Goal: Transaction & Acquisition: Purchase product/service

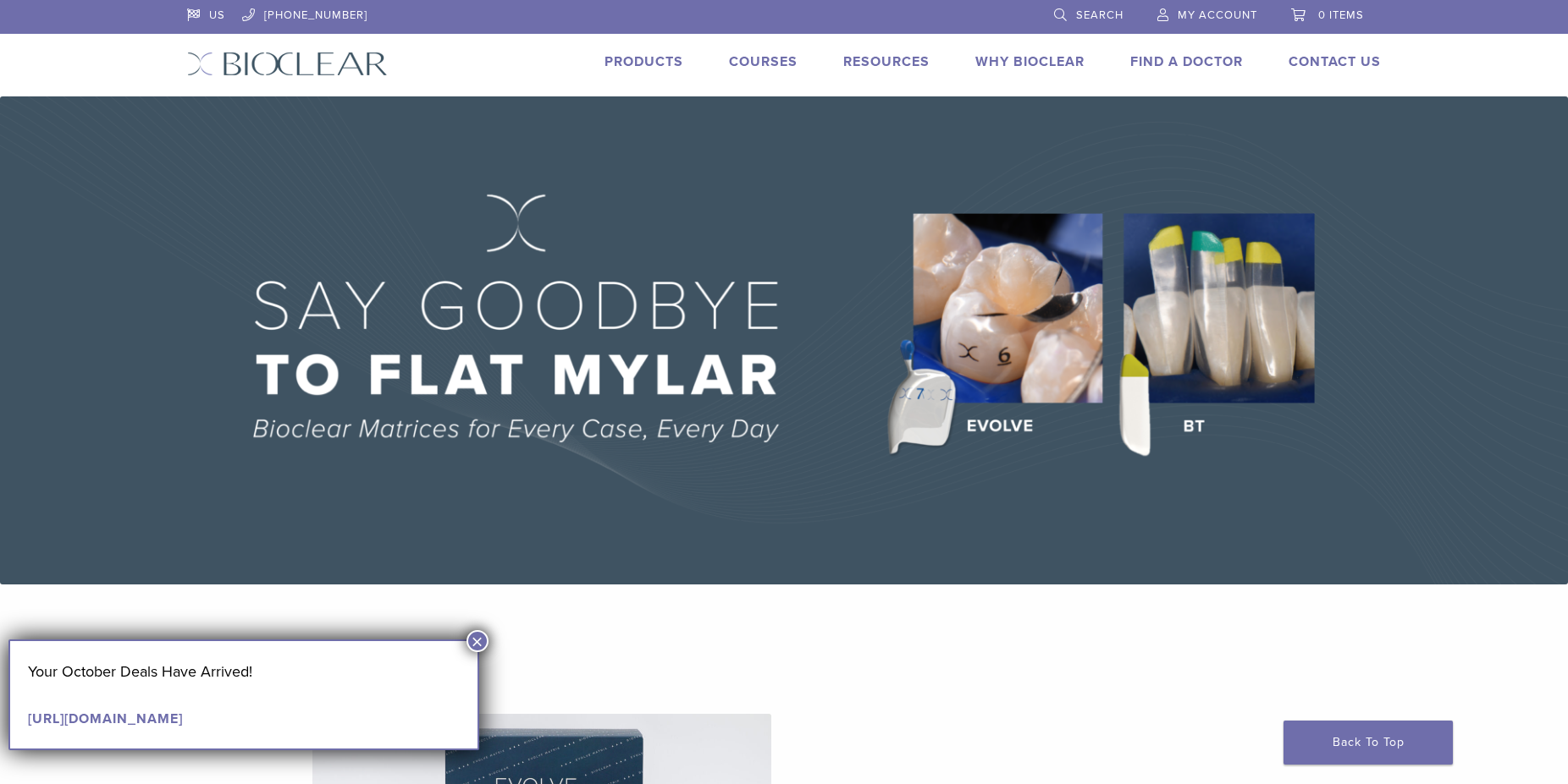
click at [642, 64] on link "Products" at bounding box center [644, 61] width 79 height 17
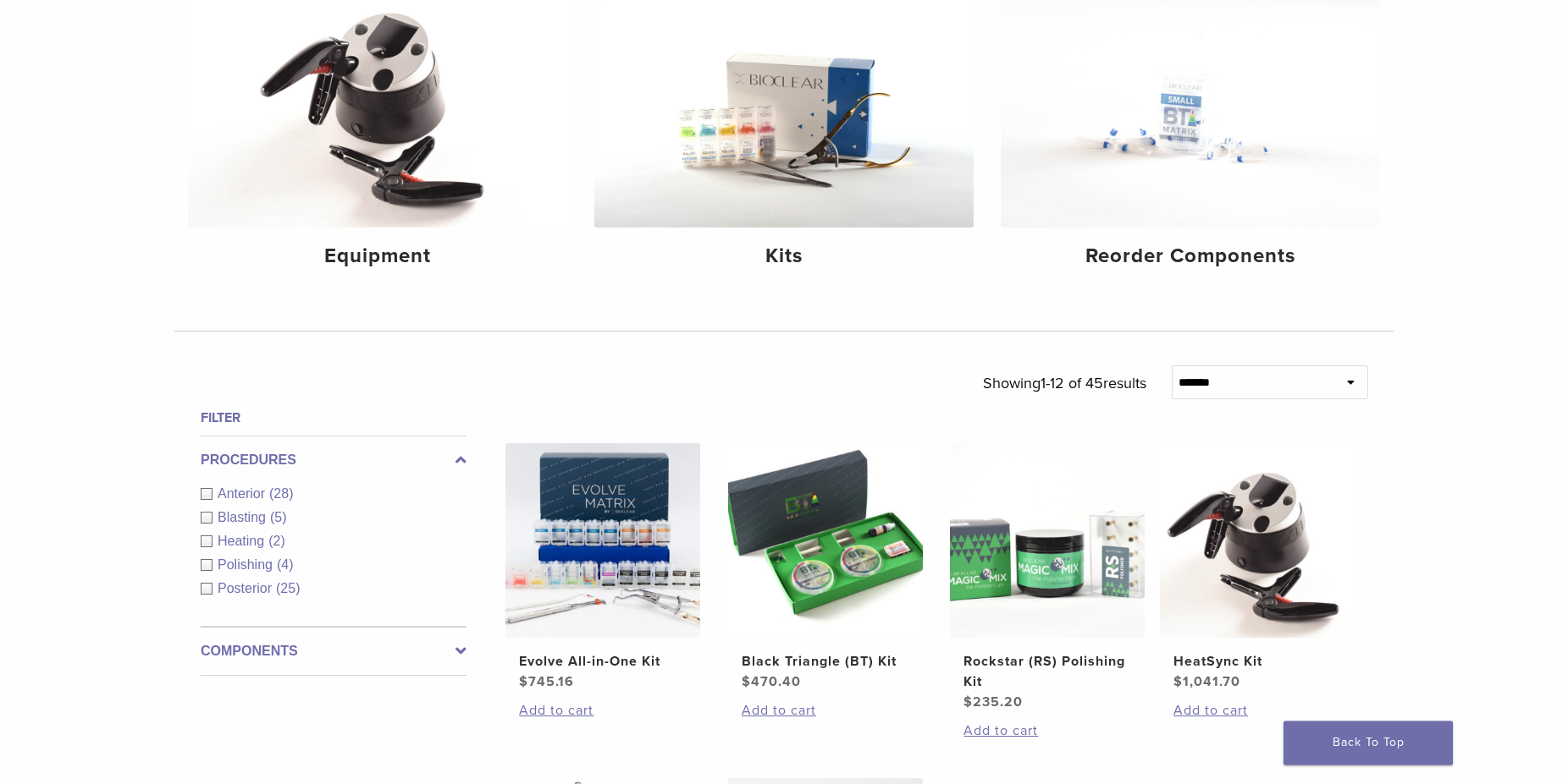
scroll to position [259, 0]
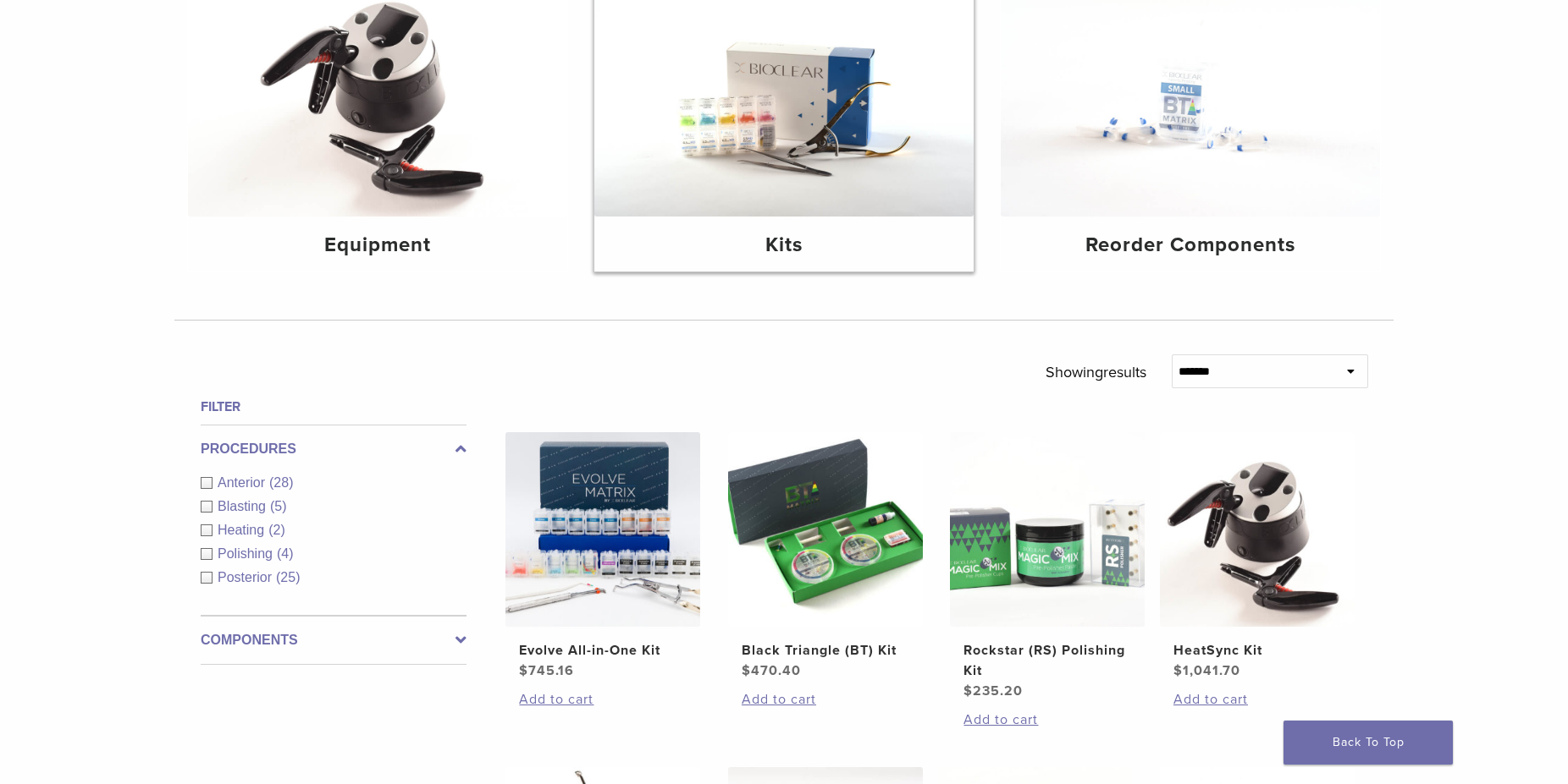
click at [744, 173] on img at bounding box center [784, 89] width 379 height 253
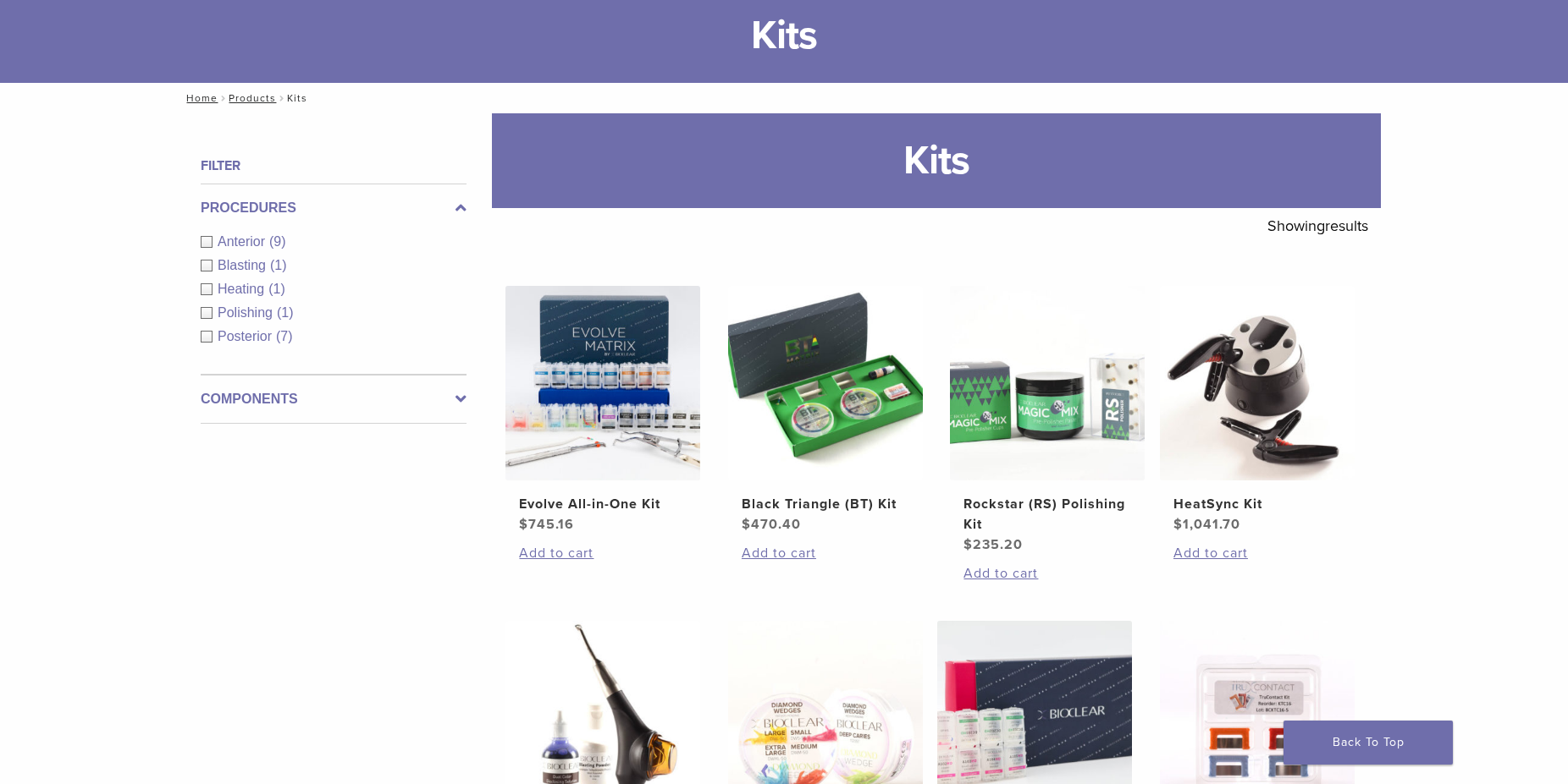
scroll to position [172, 0]
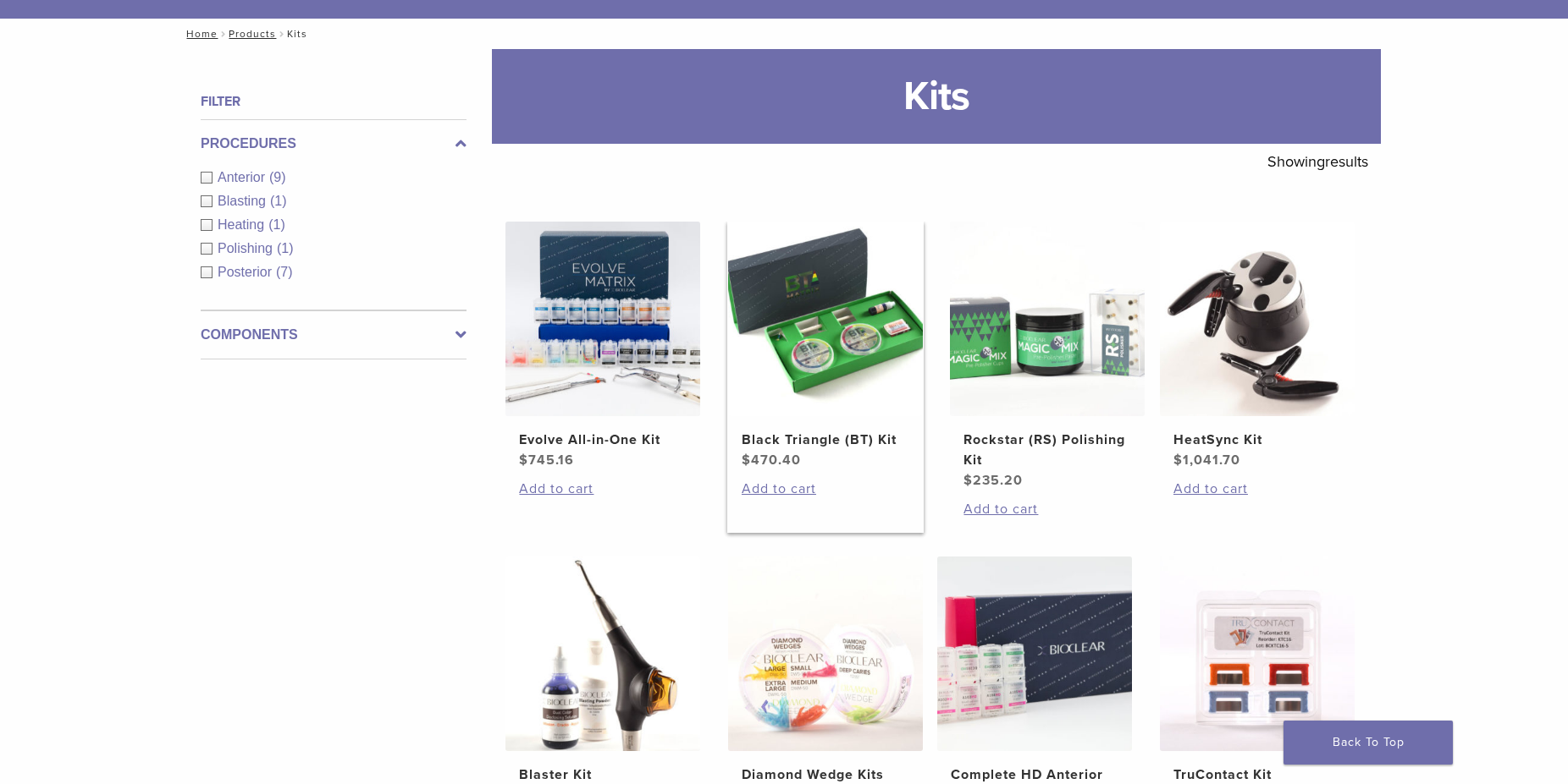
click at [834, 351] on img at bounding box center [825, 319] width 195 height 194
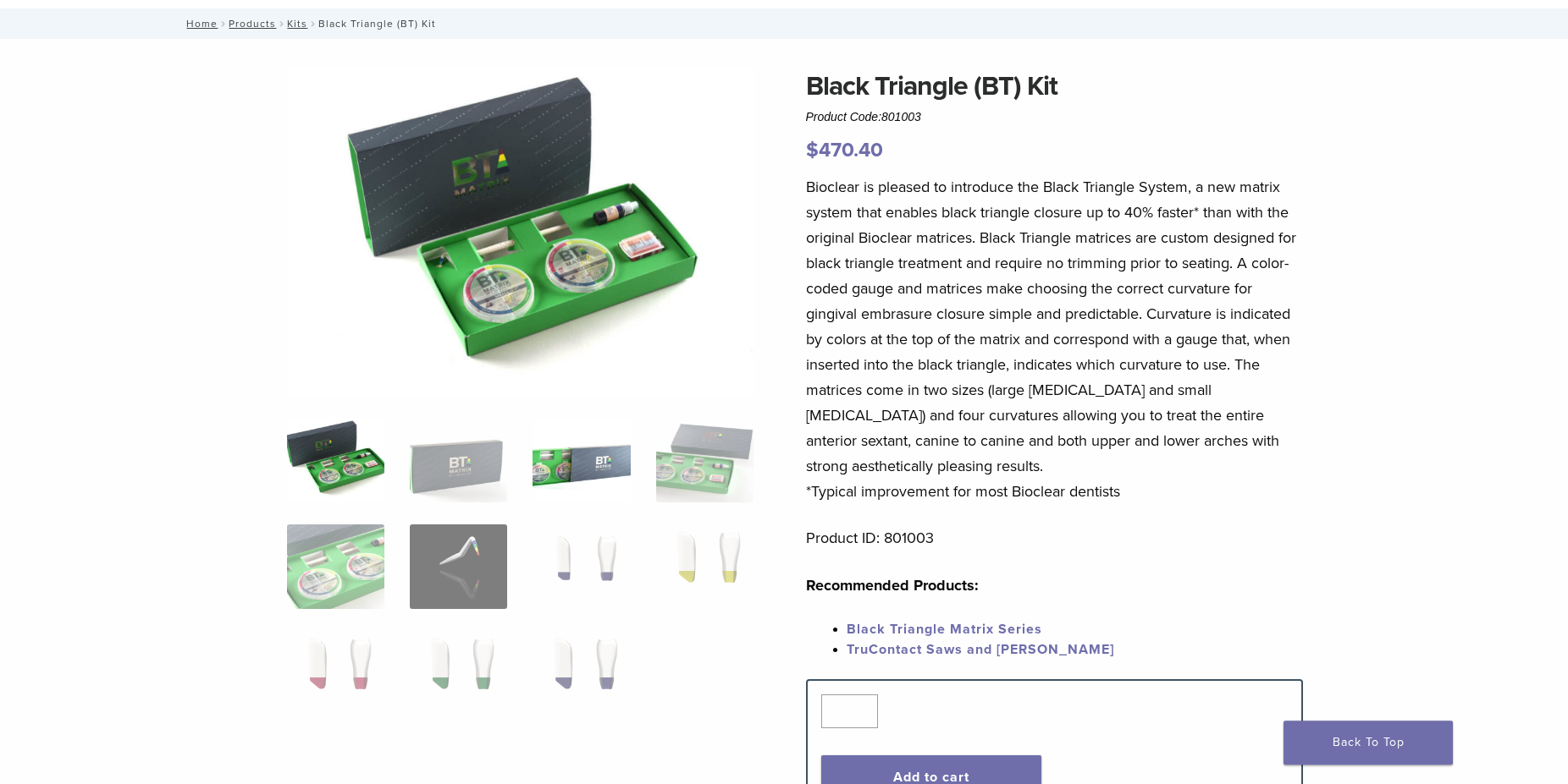
scroll to position [87, 0]
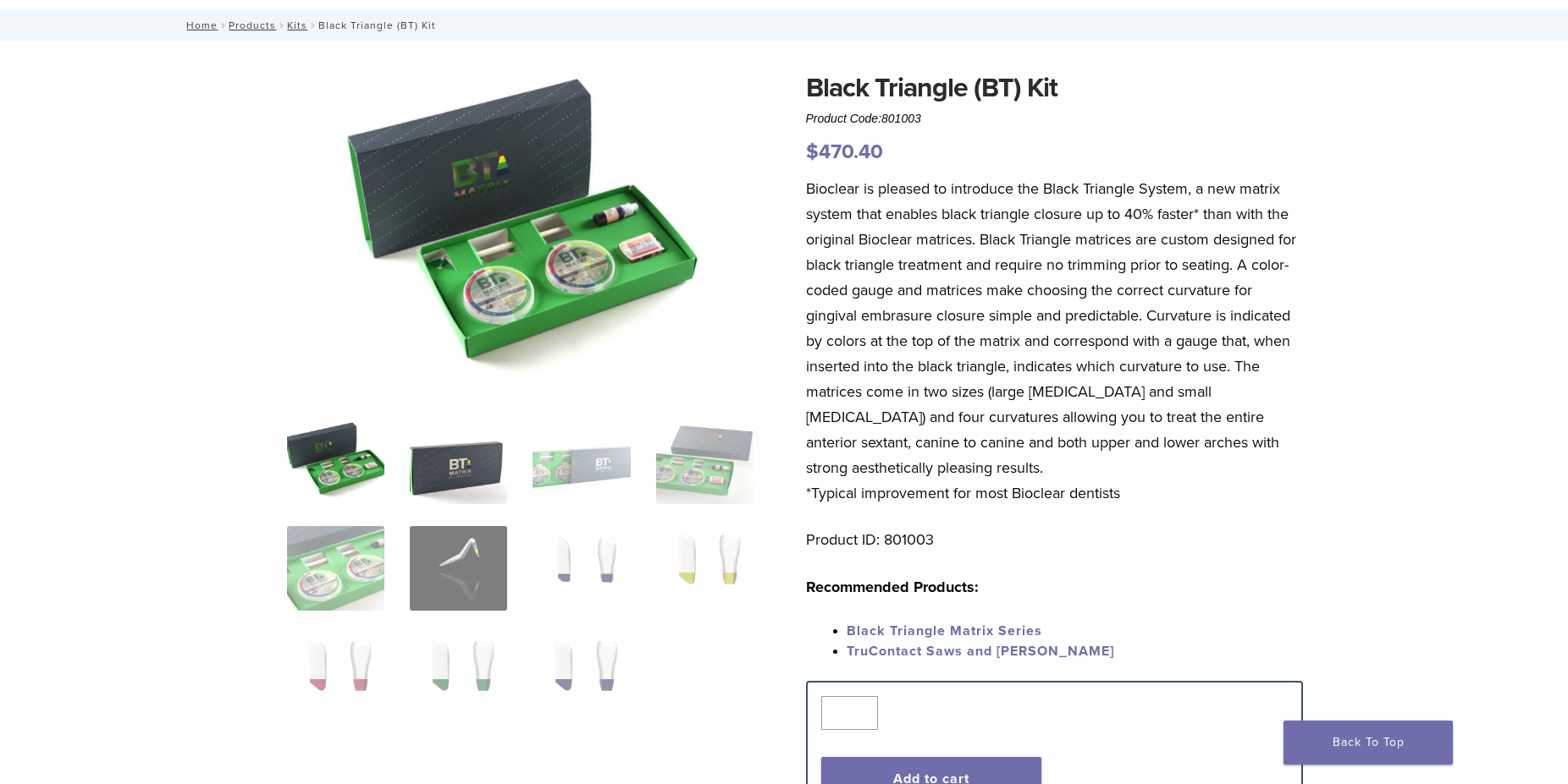
click at [445, 470] on img at bounding box center [458, 462] width 98 height 85
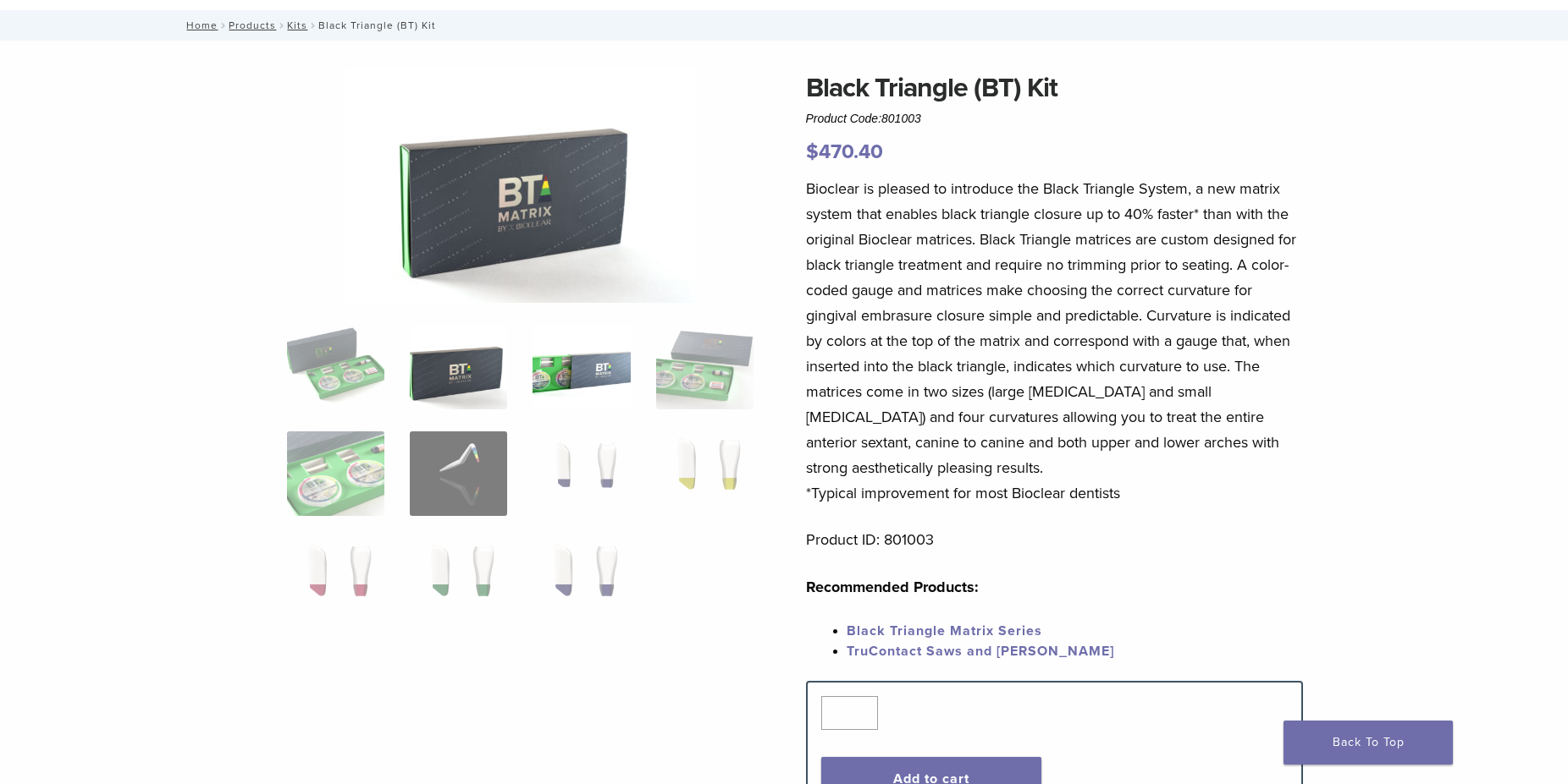
click at [584, 392] on img at bounding box center [581, 367] width 98 height 85
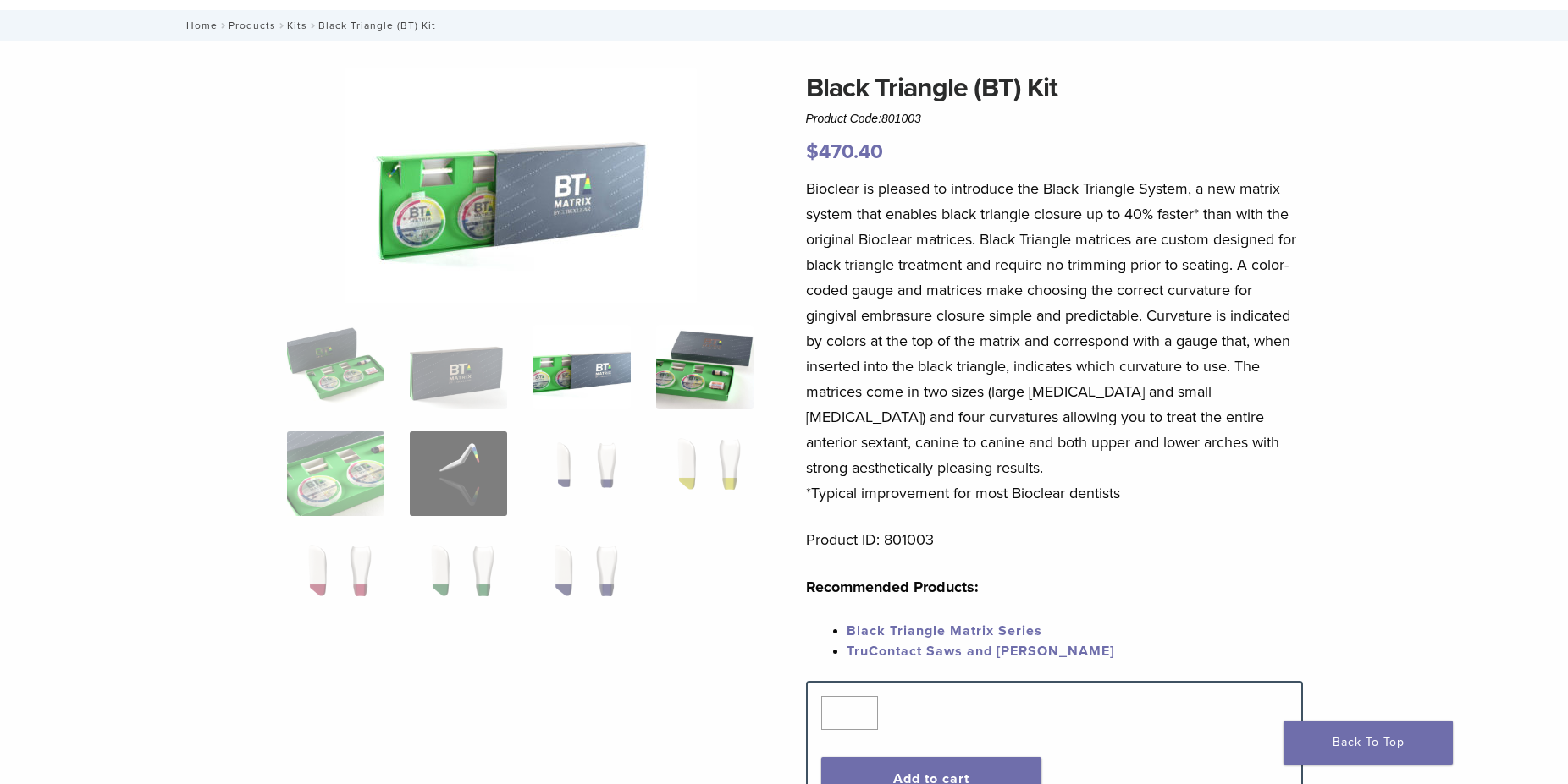
click at [668, 382] on img at bounding box center [704, 367] width 98 height 85
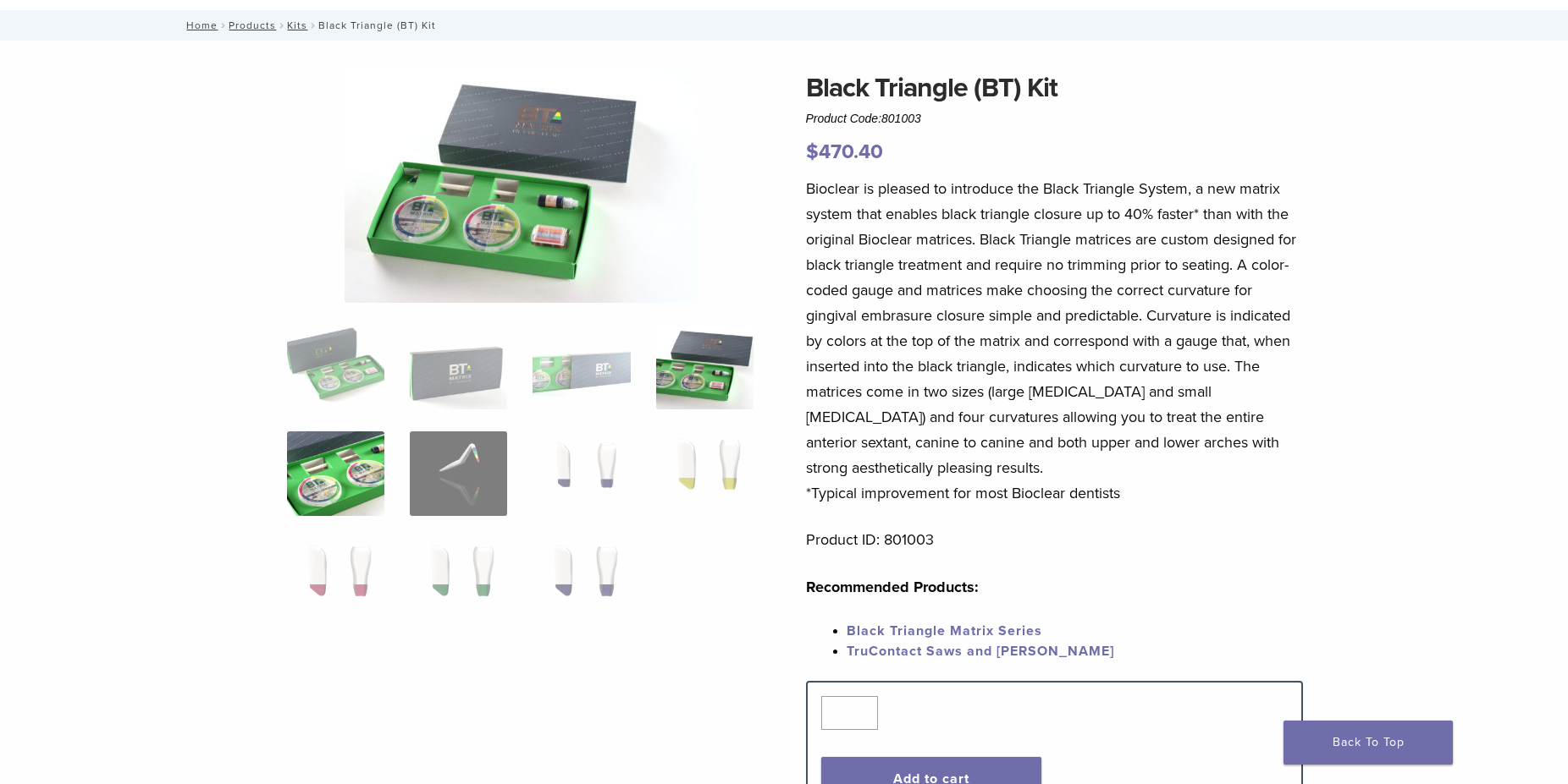
click at [333, 475] on img at bounding box center [335, 474] width 98 height 85
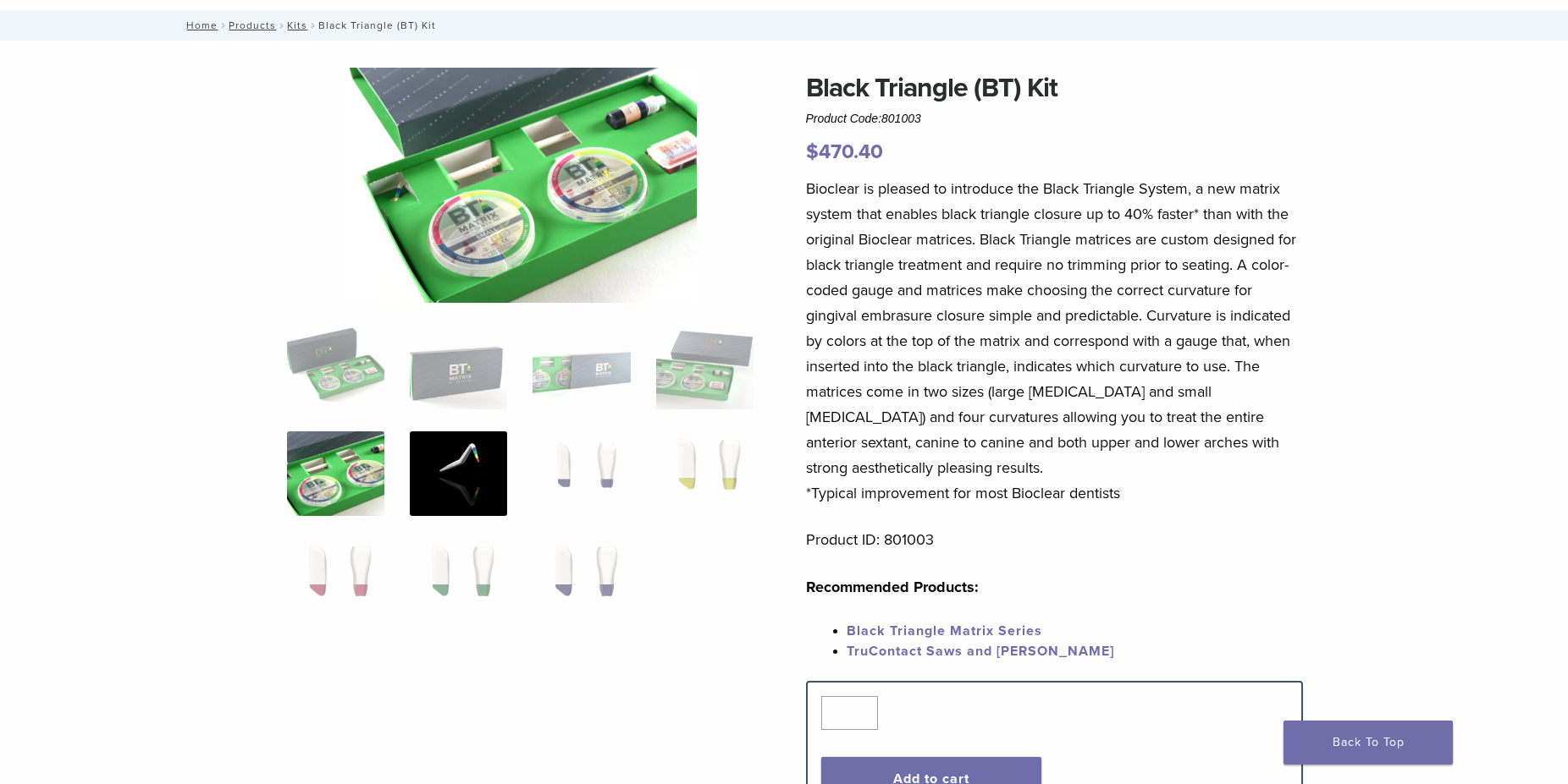
click at [467, 471] on img at bounding box center [458, 474] width 98 height 85
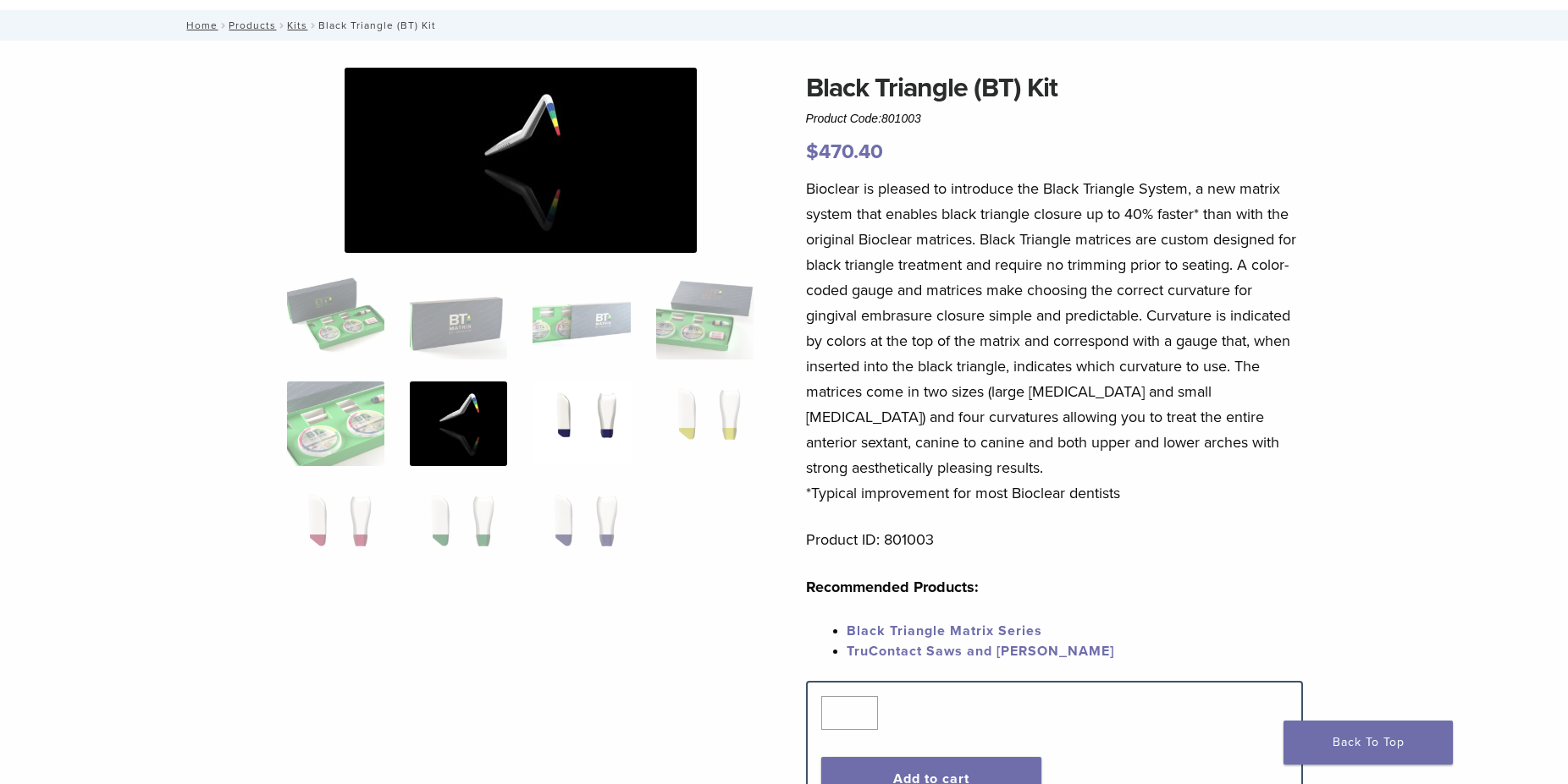
click at [609, 431] on img at bounding box center [581, 423] width 98 height 85
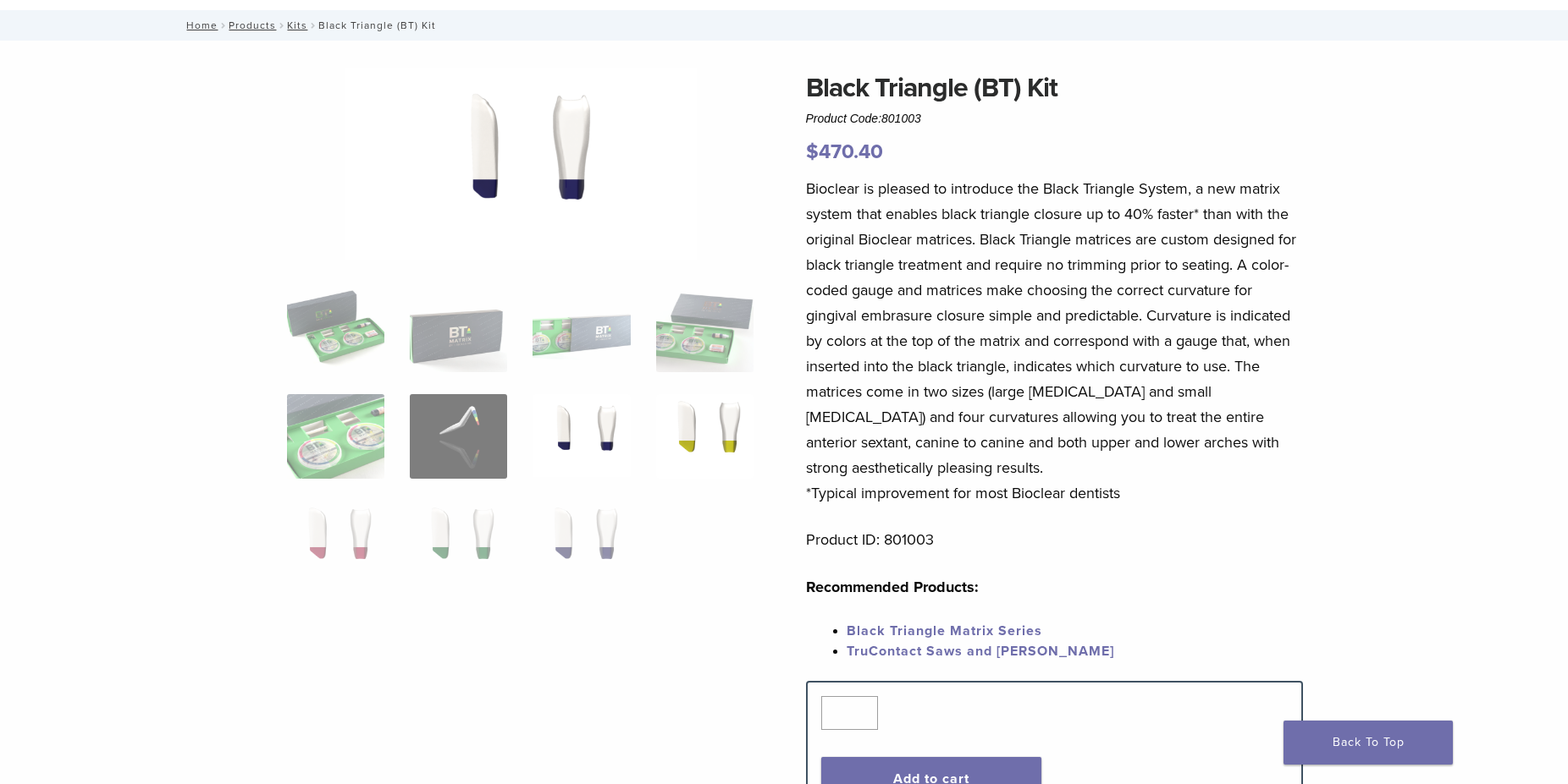
click at [688, 427] on img at bounding box center [704, 436] width 98 height 85
click at [362, 547] on img at bounding box center [335, 543] width 98 height 85
click at [454, 543] on img at bounding box center [458, 543] width 98 height 85
click at [576, 544] on img at bounding box center [581, 543] width 98 height 85
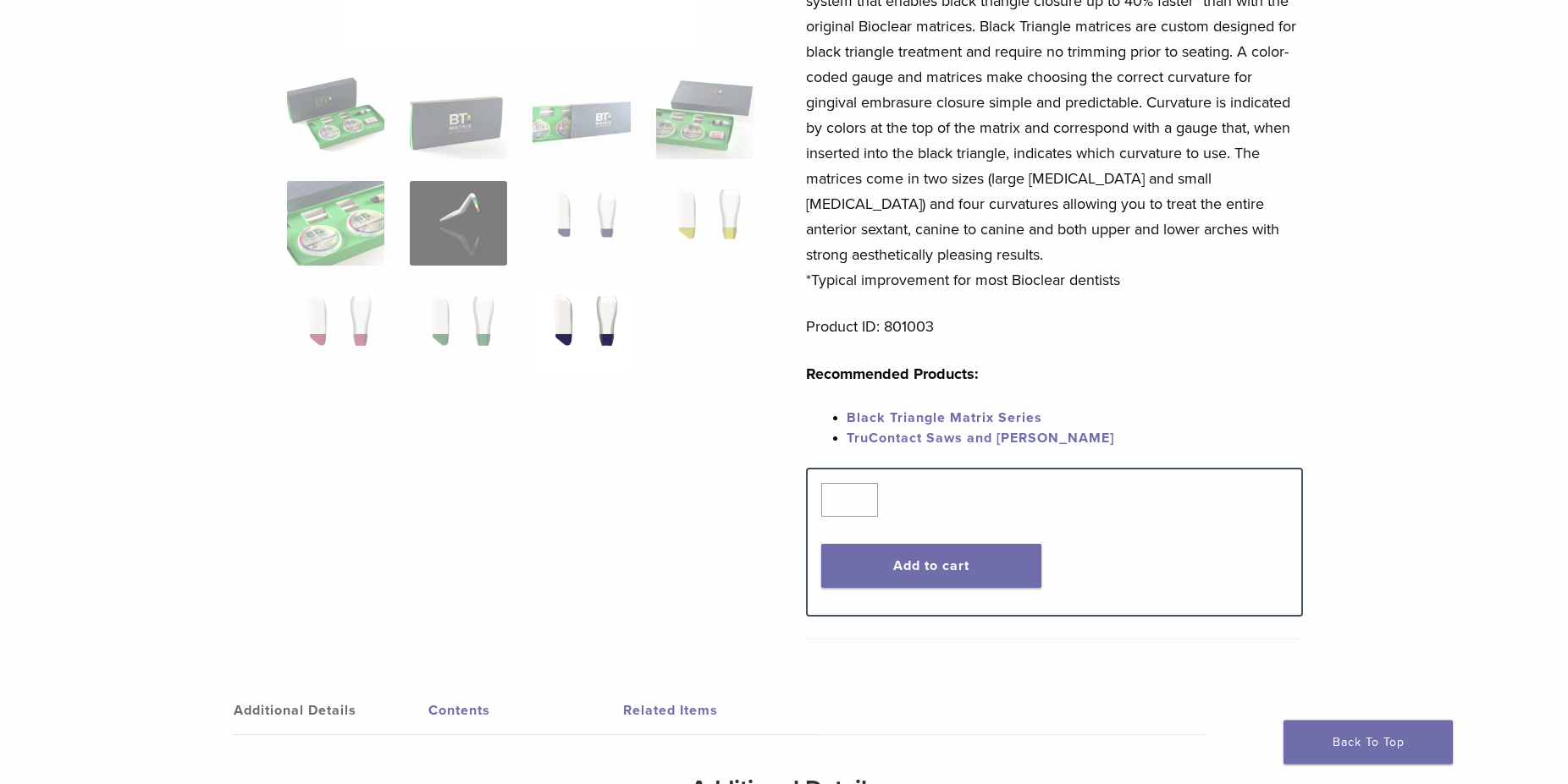
scroll to position [0, 0]
